Goal: Information Seeking & Learning: Find specific fact

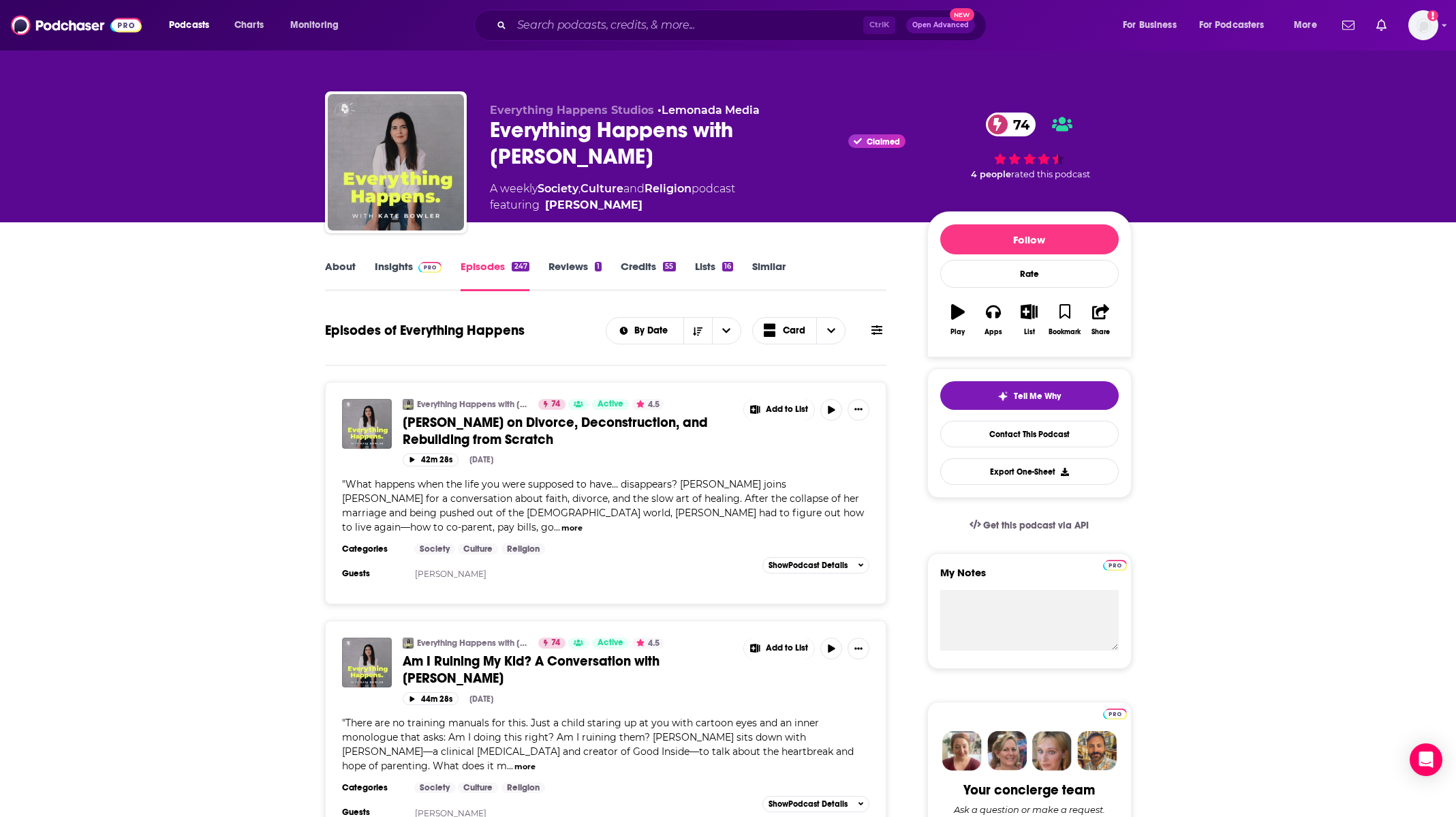
click at [642, 40] on div "Podcasts Charts Monitoring Ctrl K Open Advanced New For Business For Podcasters…" at bounding box center [728, 25] width 1456 height 50
click at [637, 24] on input "Search podcasts, credits, & more..." at bounding box center [688, 25] width 351 height 22
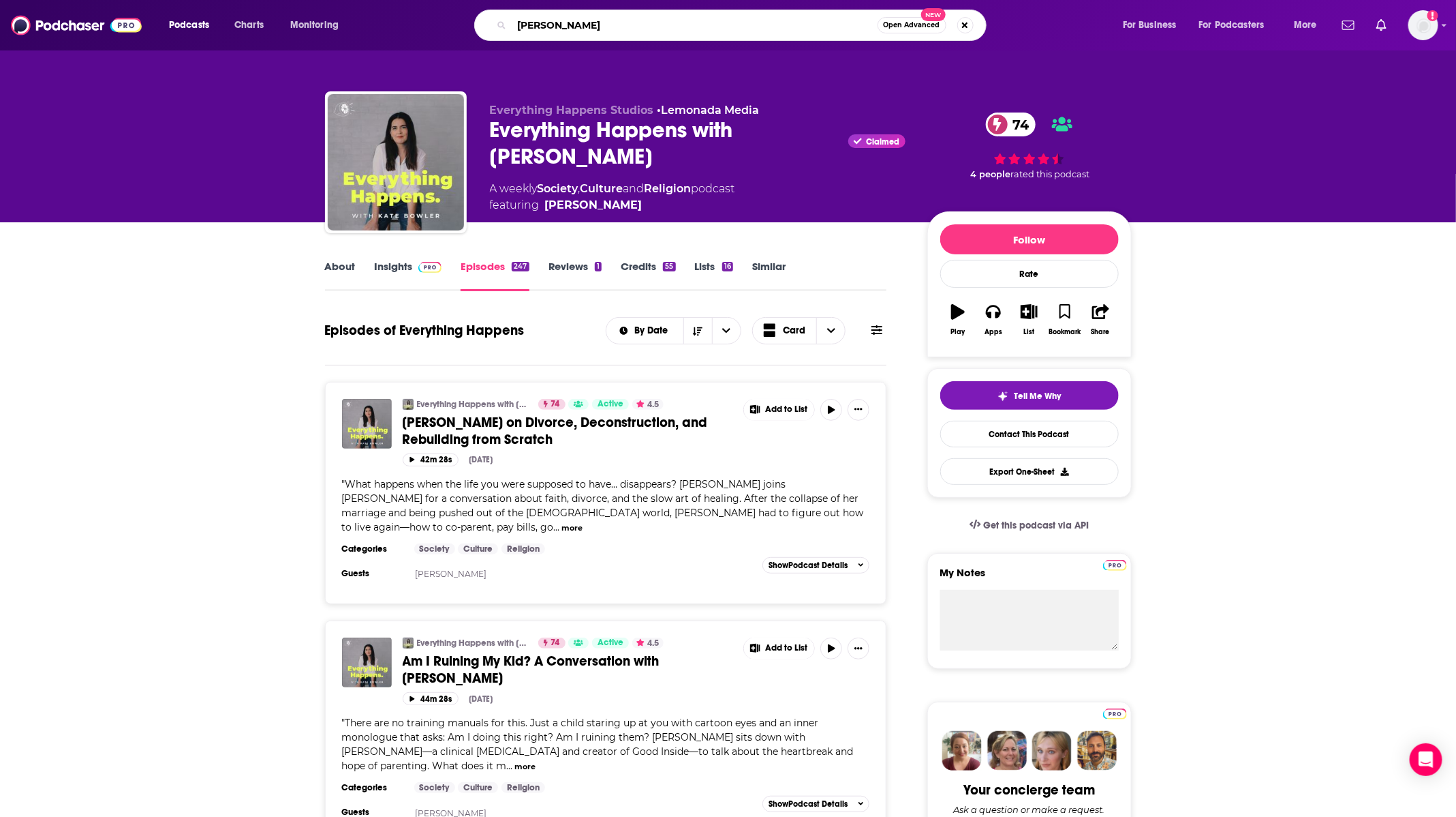
type input "[PERSON_NAME]"
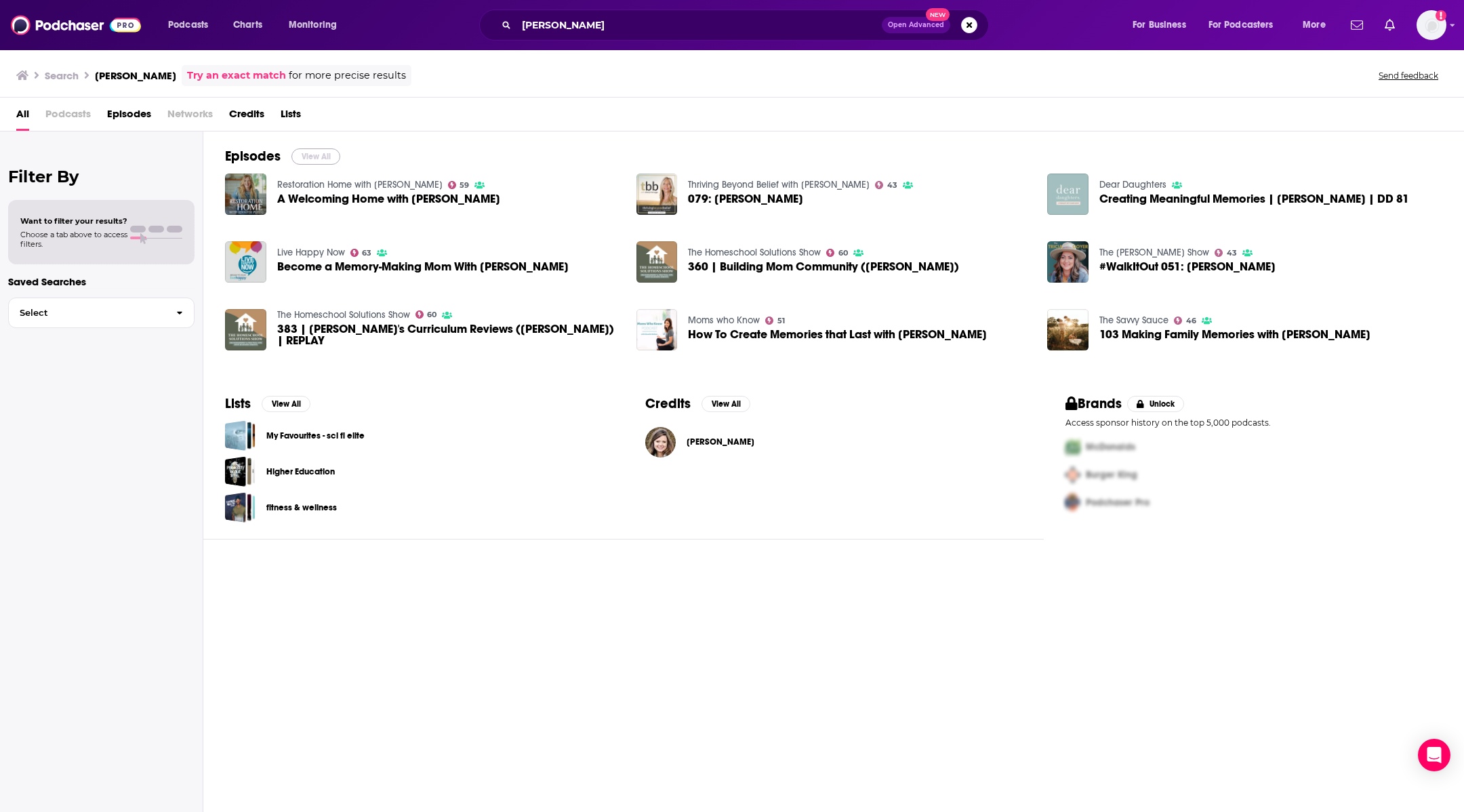
click at [323, 154] on button "View All" at bounding box center [316, 156] width 49 height 16
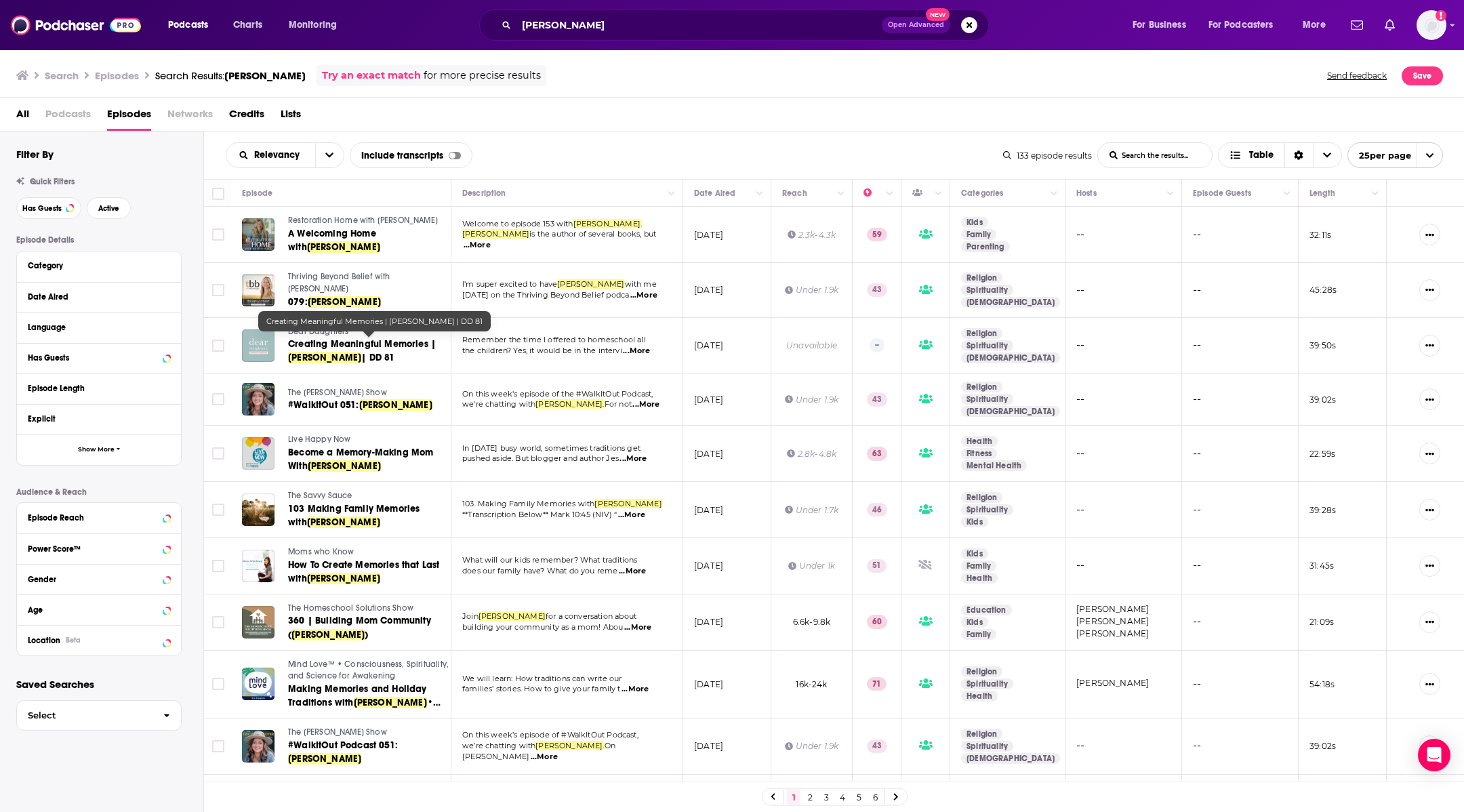
click at [343, 226] on link "Restoration Home with [PERSON_NAME]" at bounding box center [368, 221] width 161 height 12
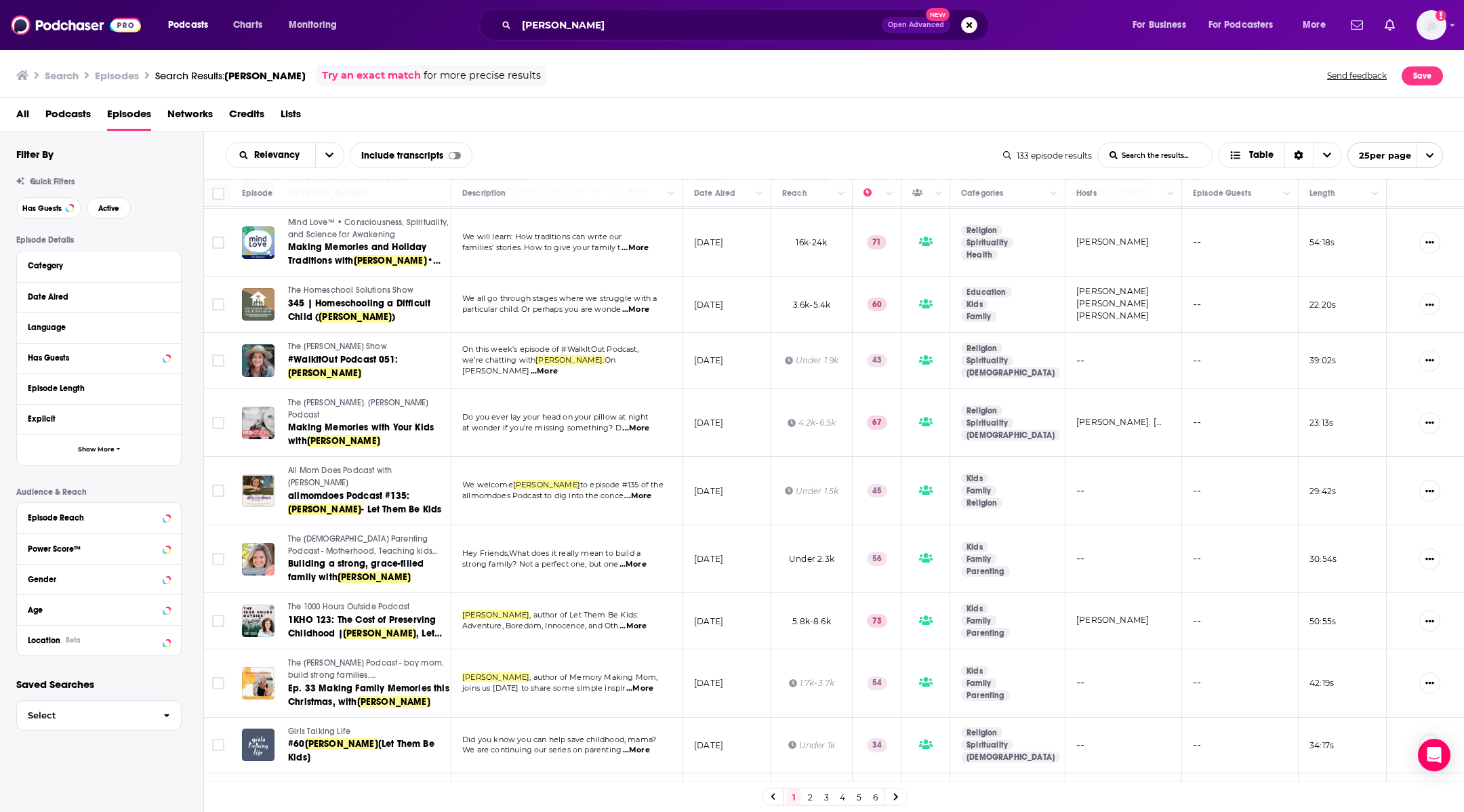
scroll to position [712, 0]
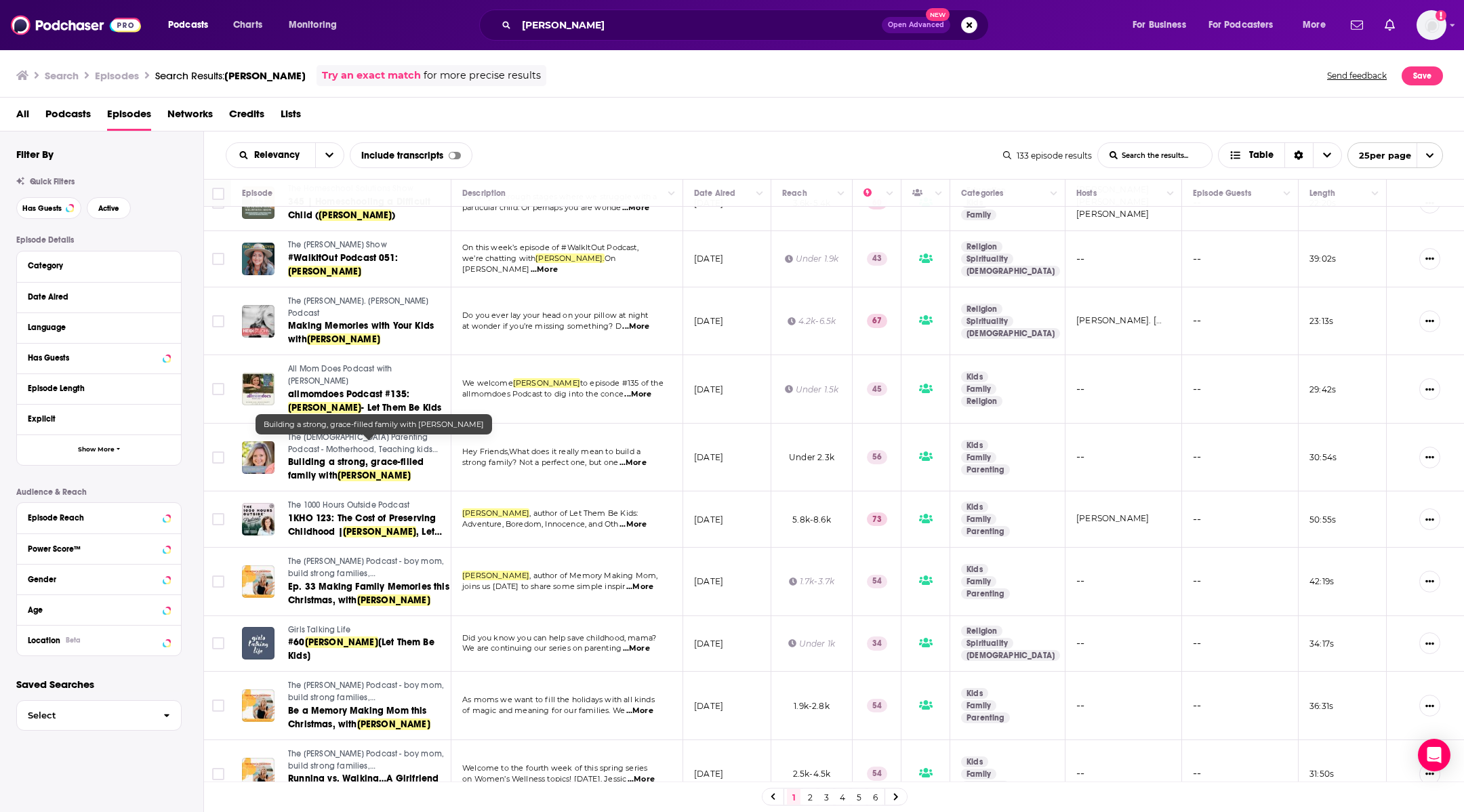
click at [343, 456] on span "Building a strong, grace-filled family with" at bounding box center [355, 468] width 135 height 25
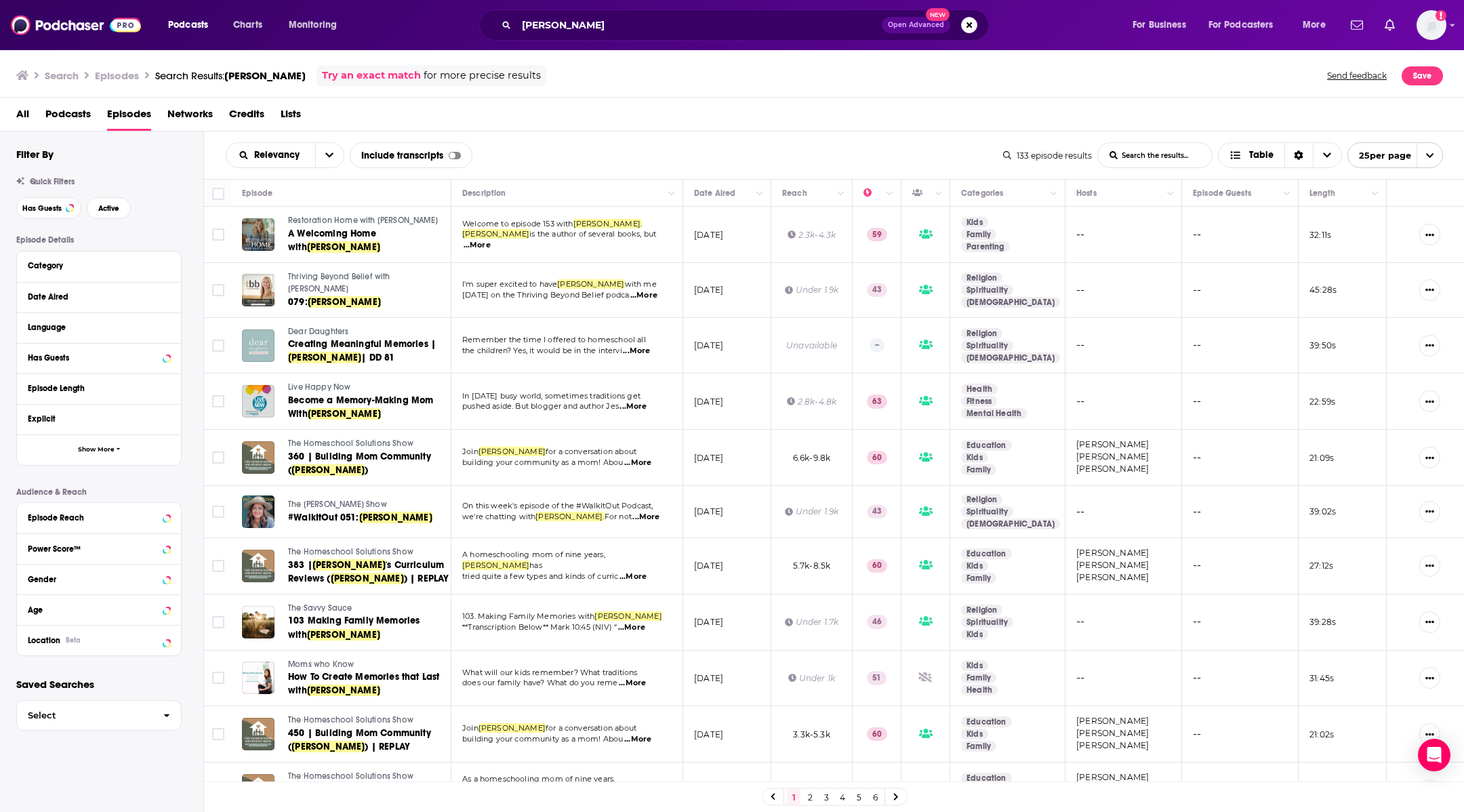
click at [327, 148] on button "open menu" at bounding box center [329, 155] width 29 height 24
click at [286, 248] on span "New" at bounding box center [294, 248] width 80 height 7
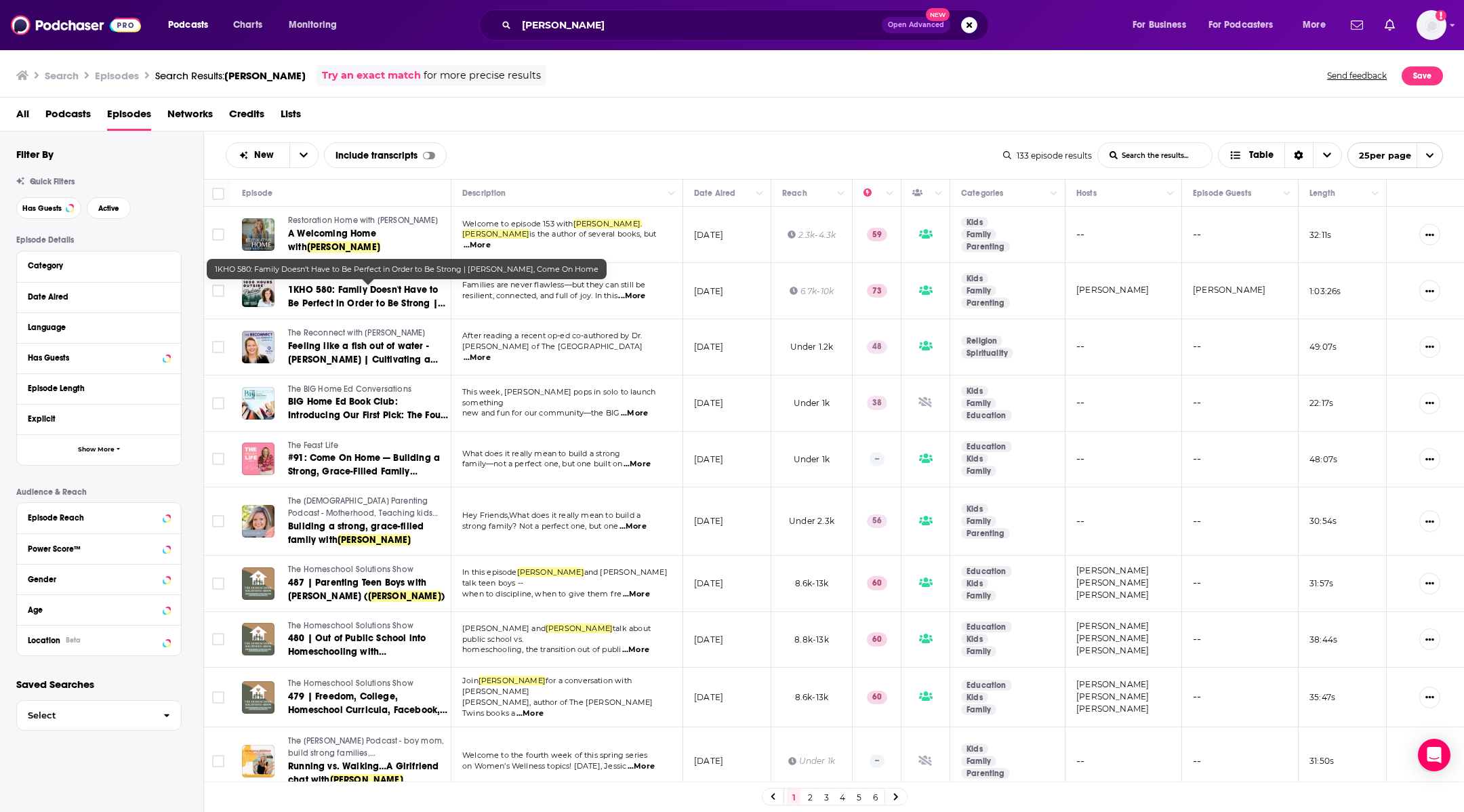
click at [396, 289] on span "1KHO 580: Family Doesn't Have to Be Perfect in Order to Be Strong |" at bounding box center [367, 296] width 158 height 25
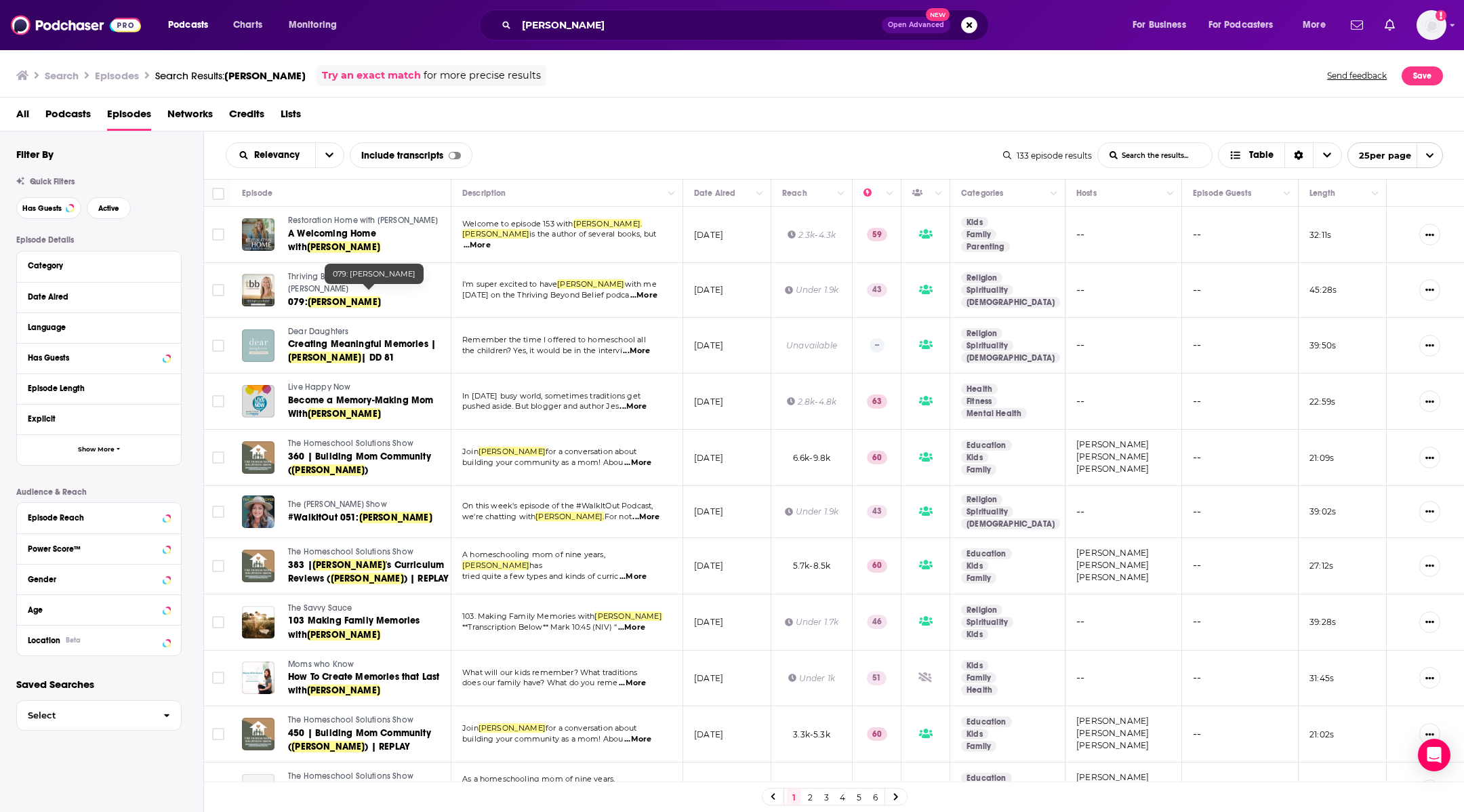
drag, startPoint x: 311, startPoint y: 148, endPoint x: 323, endPoint y: 151, distance: 12.4
click at [317, 150] on div "Relevancy" at bounding box center [285, 155] width 119 height 26
click at [325, 151] on icon "open menu" at bounding box center [329, 155] width 8 height 9
click at [261, 244] on span "New" at bounding box center [294, 248] width 80 height 7
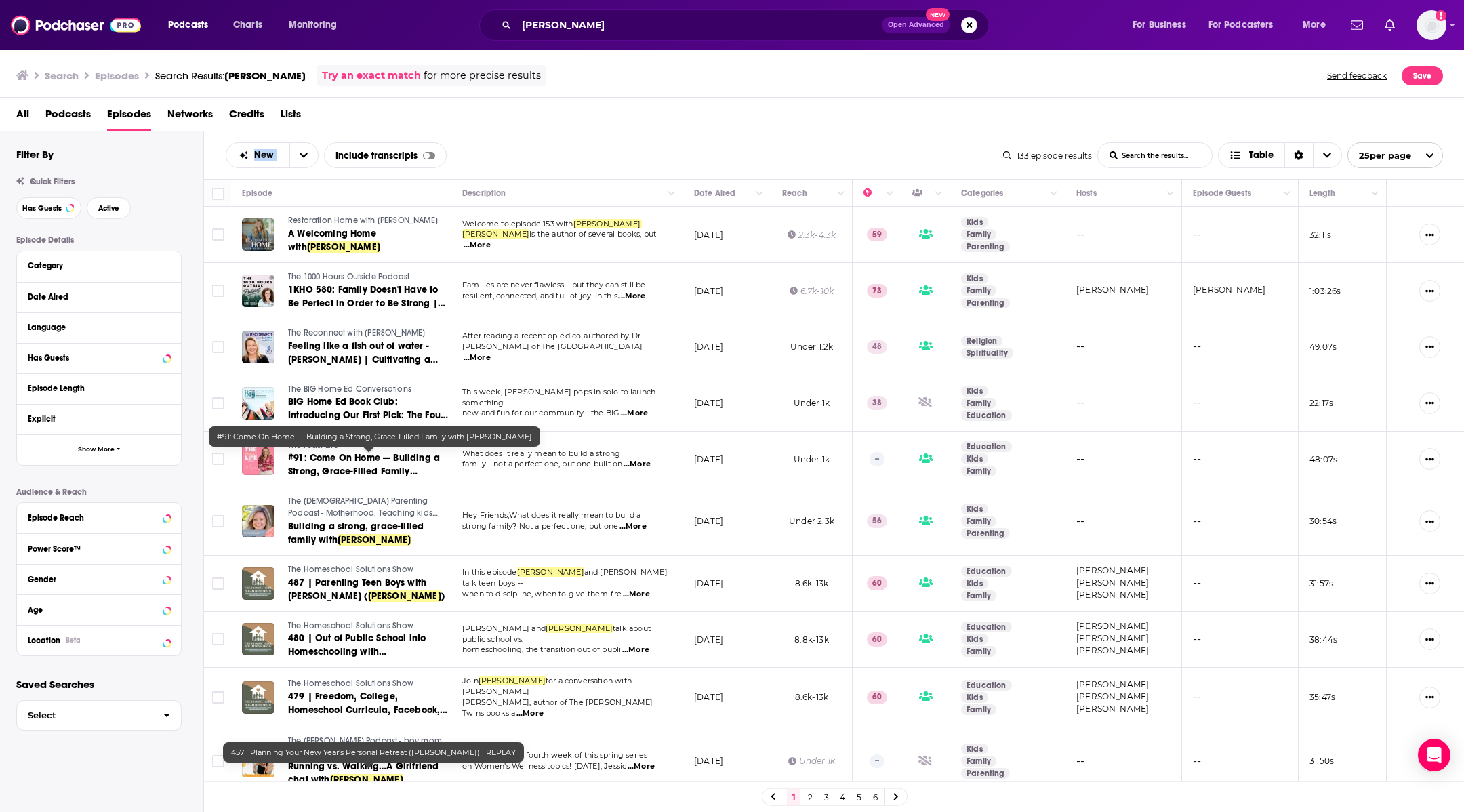
click at [372, 465] on span "#91: Come On Home — Building a Strong, Grace-Filled Family with" at bounding box center [364, 471] width 152 height 39
